Goal: Task Accomplishment & Management: Manage account settings

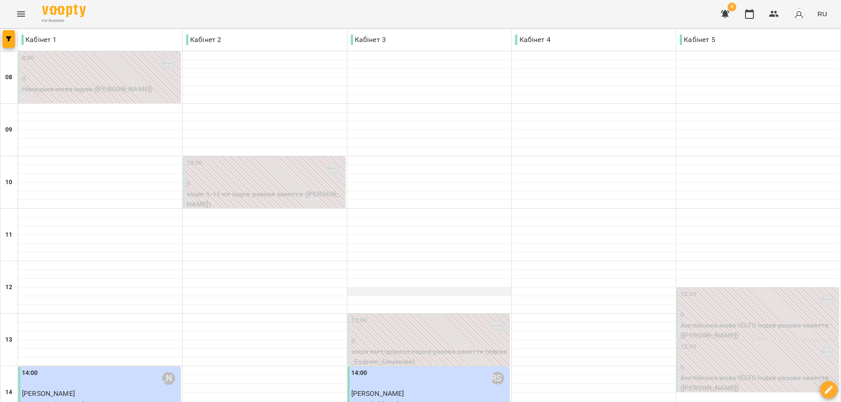
scroll to position [306, 0]
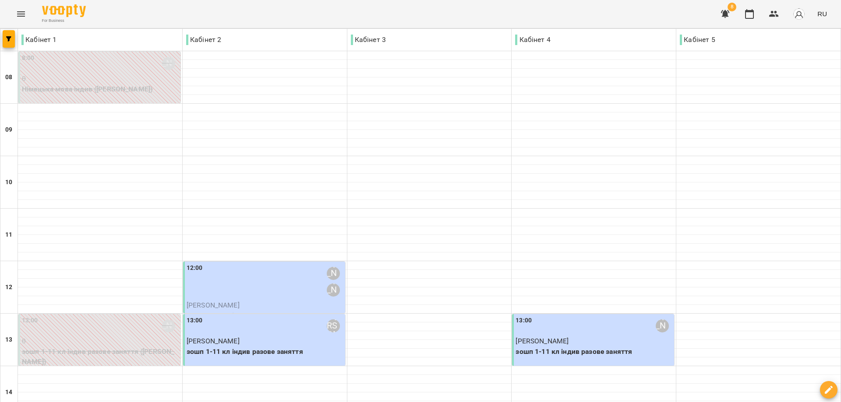
scroll to position [294, 0]
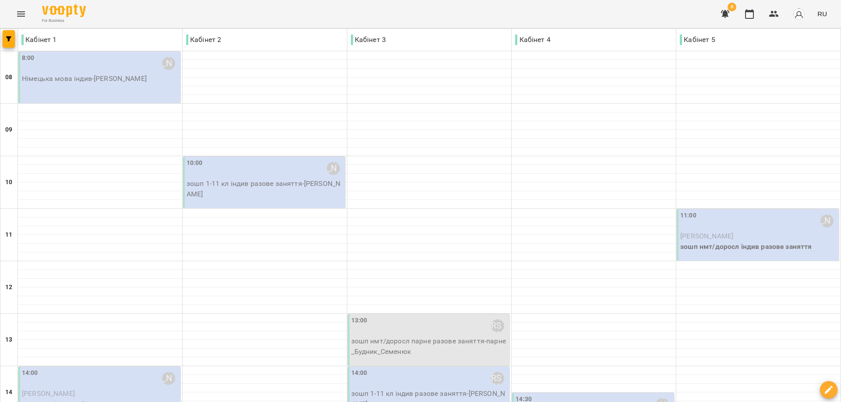
click at [255, 182] on p "зошп 1-11 кл індив разове заняття - [PERSON_NAME]" at bounding box center [265, 189] width 157 height 21
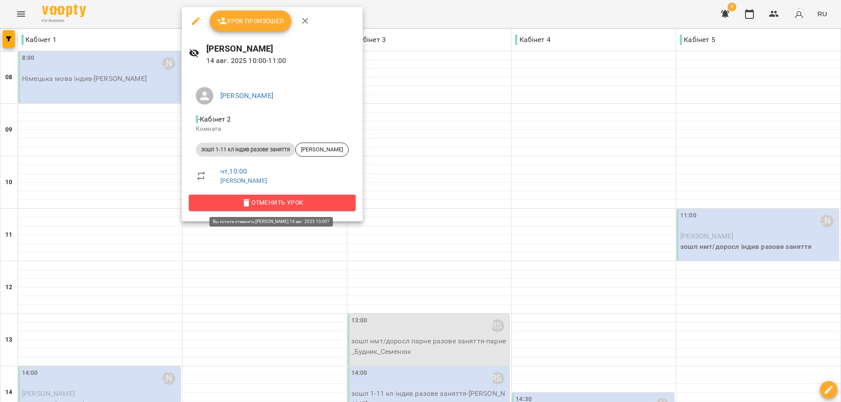
click at [275, 202] on span "Отменить Урок" at bounding box center [272, 202] width 153 height 11
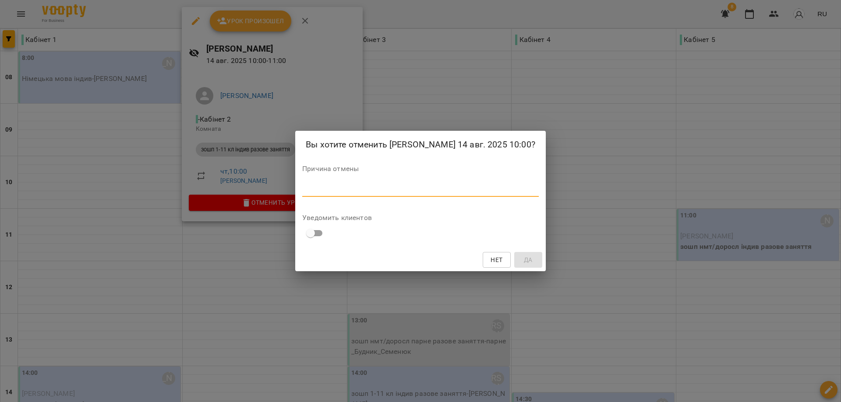
click at [312, 194] on textarea at bounding box center [420, 190] width 236 height 8
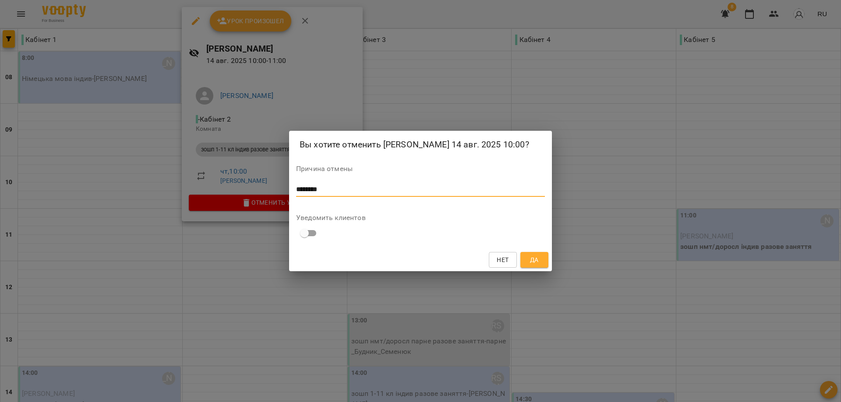
type textarea "********"
click at [441, 264] on span "Да" at bounding box center [534, 260] width 14 height 11
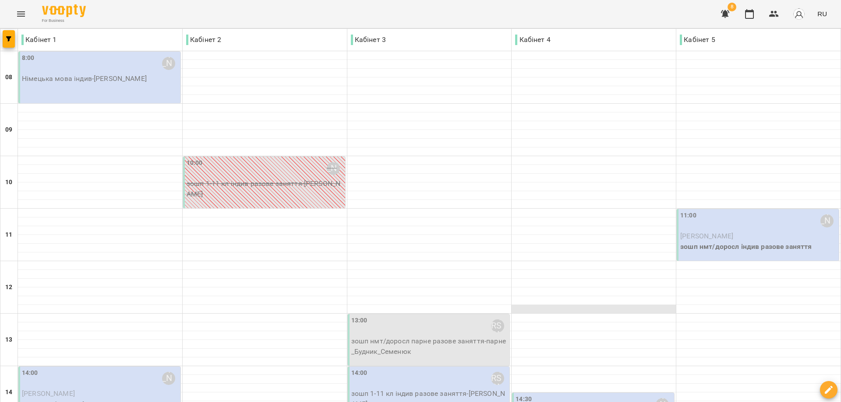
scroll to position [131, 0]
click at [440, 268] on p "зошп нмт/доросл парне разове заняття - парне_Будник_Семенюк" at bounding box center [429, 346] width 157 height 21
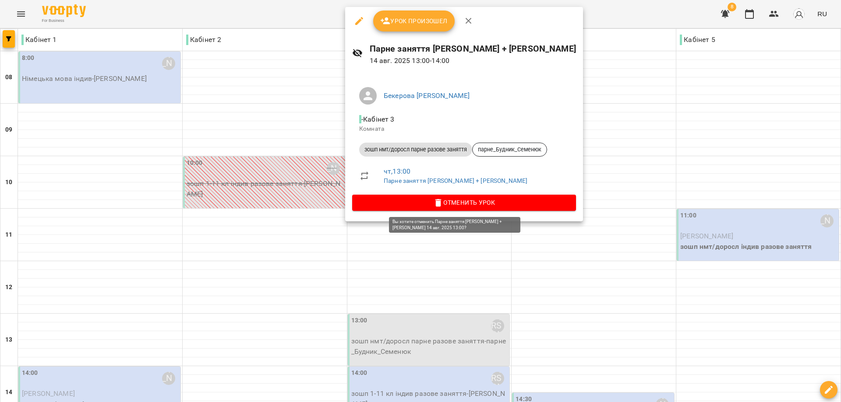
click at [441, 199] on span "Отменить Урок" at bounding box center [464, 202] width 210 height 11
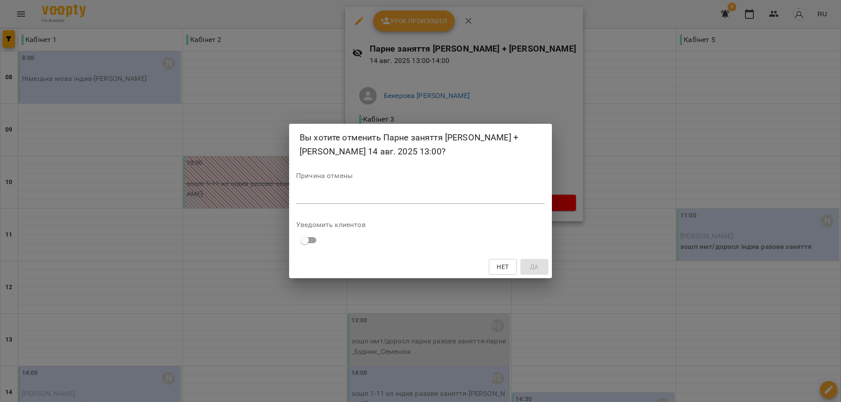
click at [346, 203] on div "*" at bounding box center [420, 197] width 249 height 14
type textarea "*********"
click at [441, 262] on span "Да" at bounding box center [534, 267] width 9 height 11
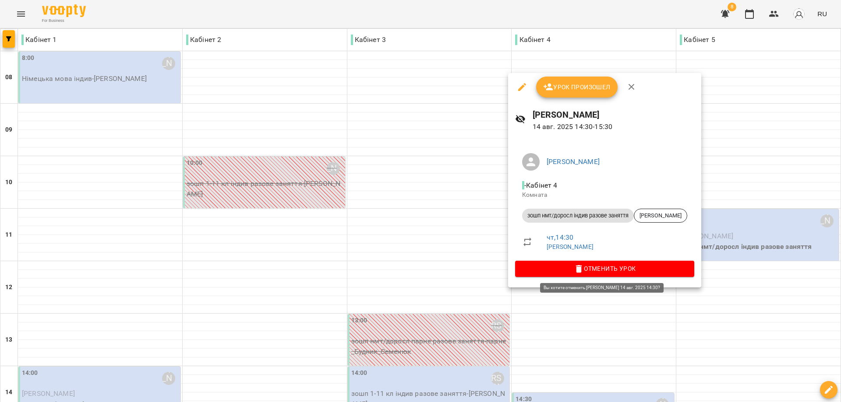
click at [441, 263] on button "Отменить Урок" at bounding box center [604, 269] width 179 height 16
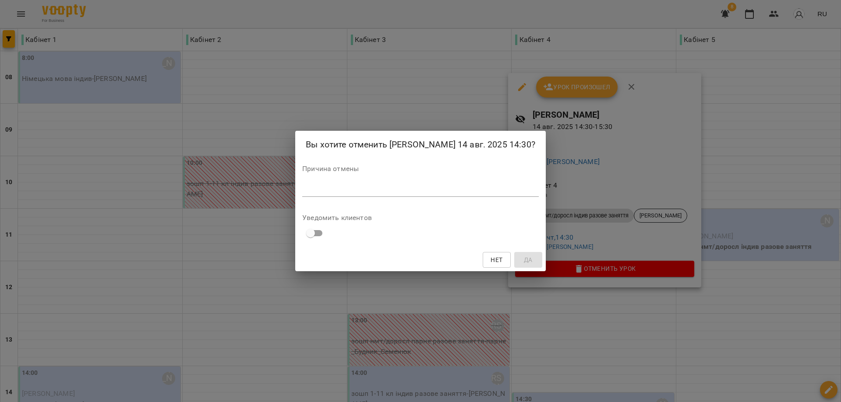
click at [306, 194] on textarea at bounding box center [420, 190] width 236 height 8
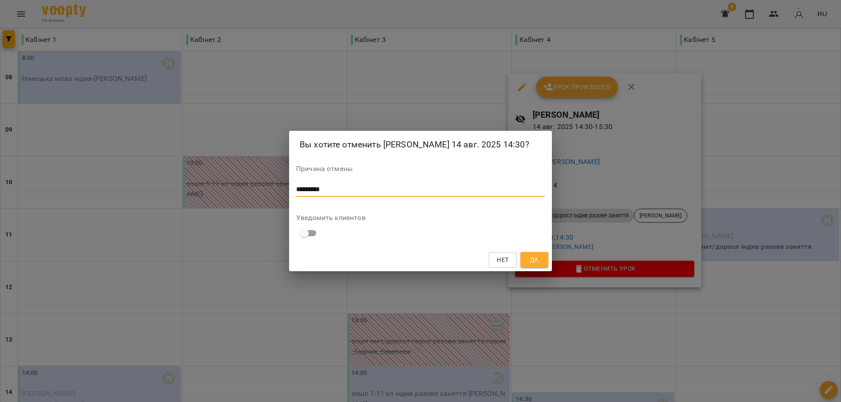
type textarea "*********"
click at [441, 265] on span "Да" at bounding box center [534, 260] width 14 height 11
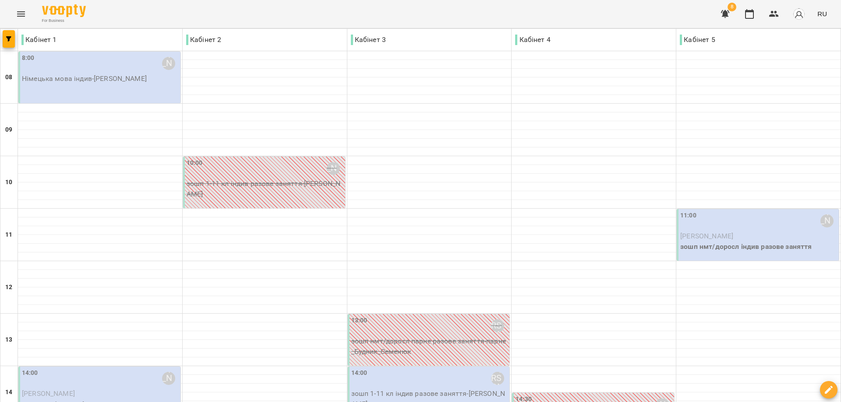
scroll to position [338, 0]
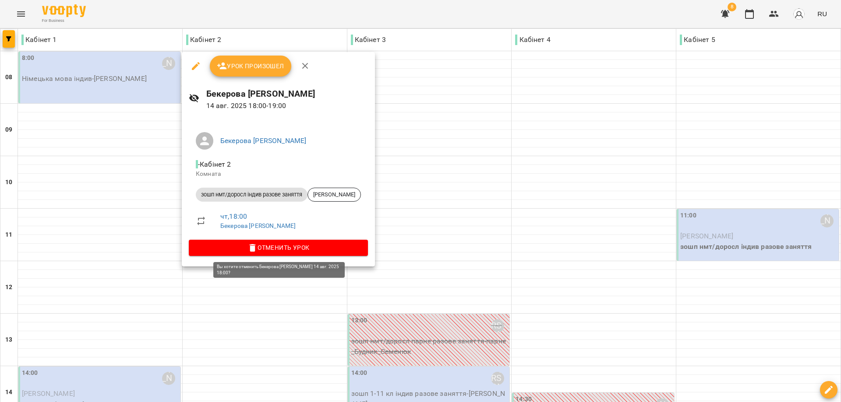
click at [285, 244] on span "Отменить Урок" at bounding box center [278, 248] width 165 height 11
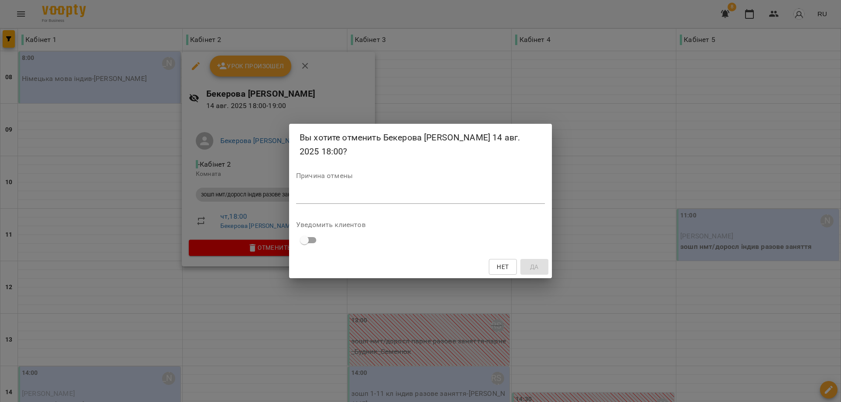
click at [321, 199] on textarea at bounding box center [420, 197] width 249 height 8
type textarea "*********"
click at [441, 268] on span "Да" at bounding box center [534, 267] width 9 height 11
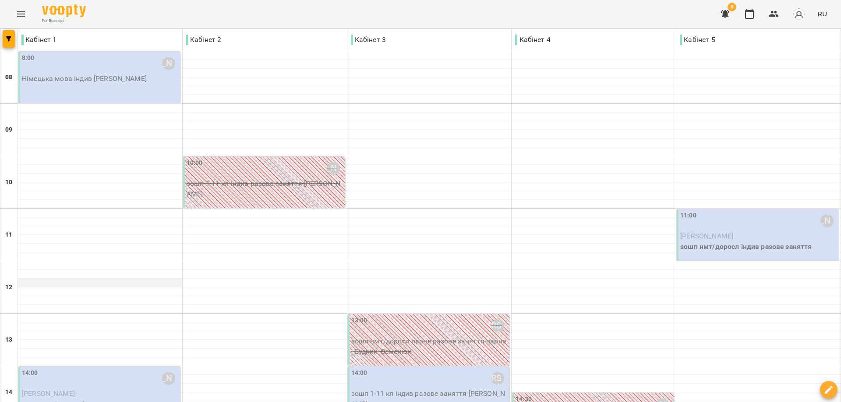
scroll to position [0, 0]
click at [89, 83] on p "Німецька мова індив - [PERSON_NAME]" at bounding box center [100, 79] width 157 height 11
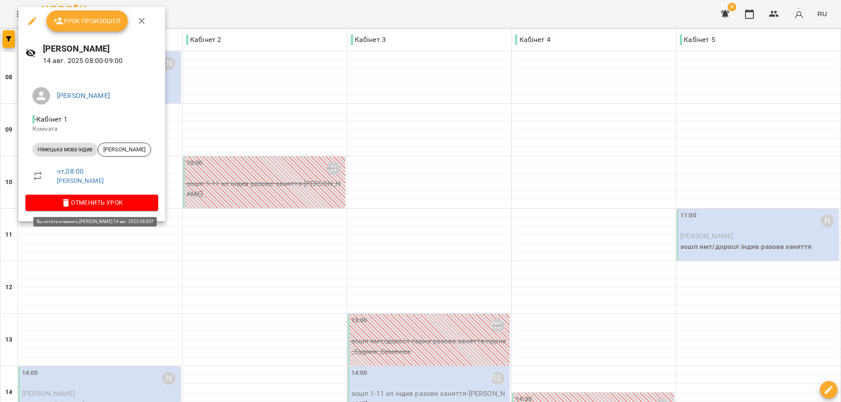
click at [109, 200] on span "Отменить Урок" at bounding box center [91, 202] width 119 height 11
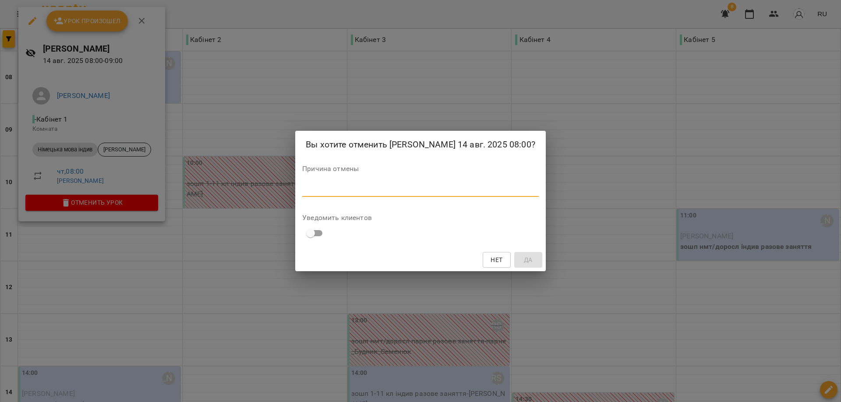
click at [322, 194] on textarea at bounding box center [420, 190] width 236 height 8
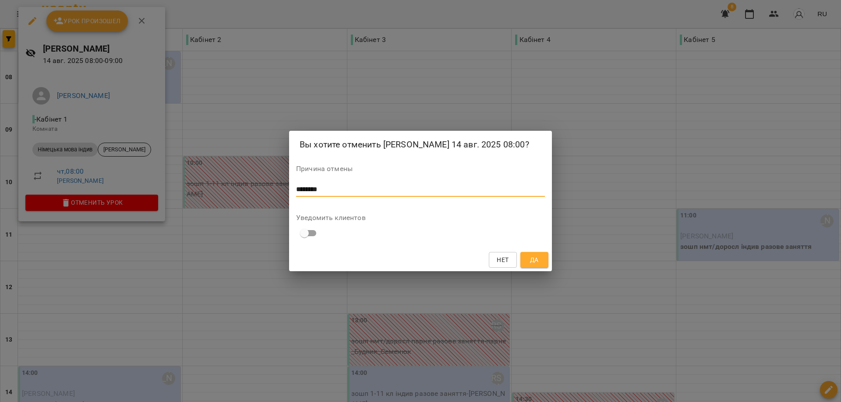
type textarea "********"
click at [441, 264] on span "Да" at bounding box center [534, 260] width 9 height 11
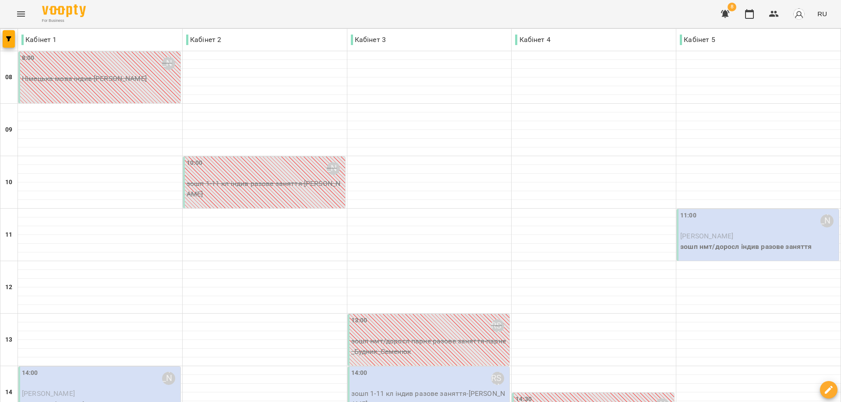
scroll to position [175, 0]
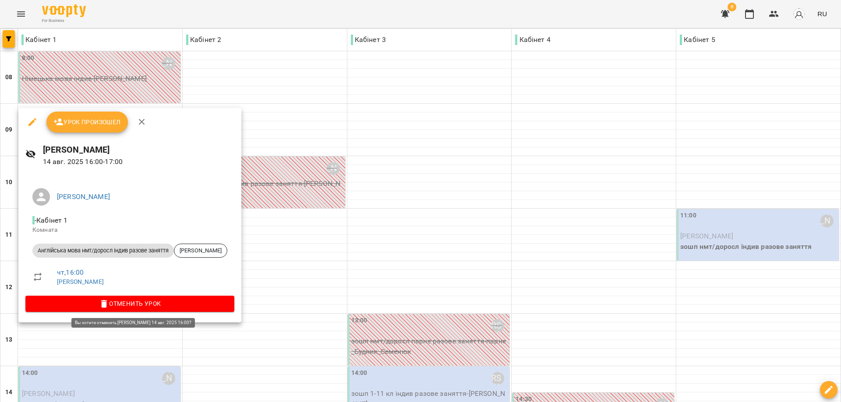
click at [144, 268] on span "Отменить Урок" at bounding box center [129, 304] width 195 height 11
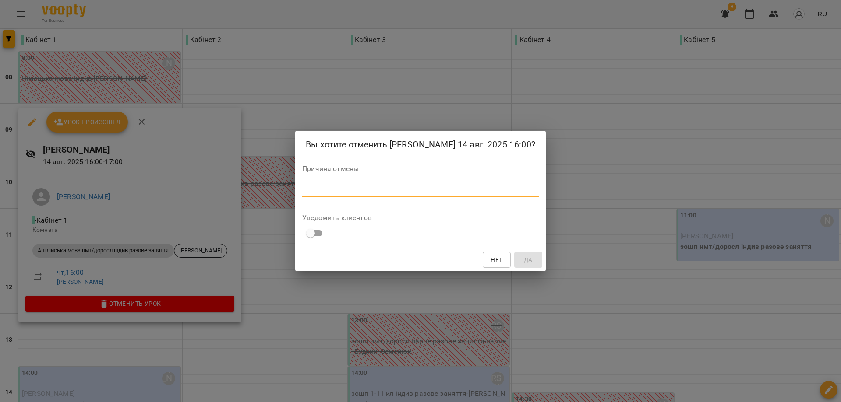
click at [312, 194] on textarea at bounding box center [420, 190] width 236 height 8
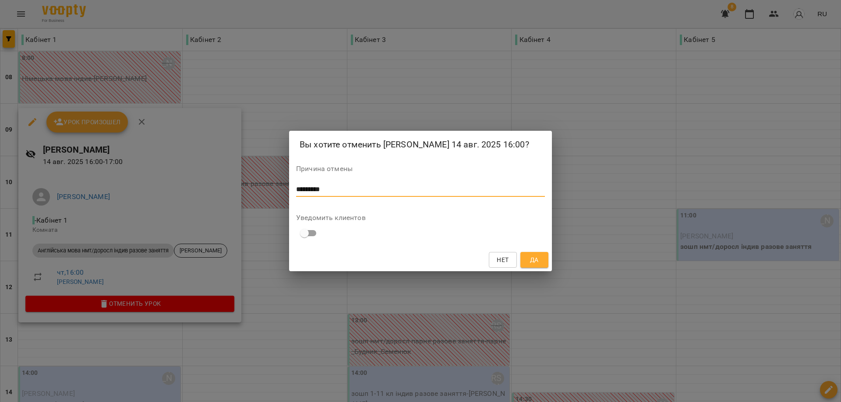
type textarea "*********"
click at [441, 268] on button "Да" at bounding box center [534, 260] width 28 height 16
